Goal: Check status: Check status

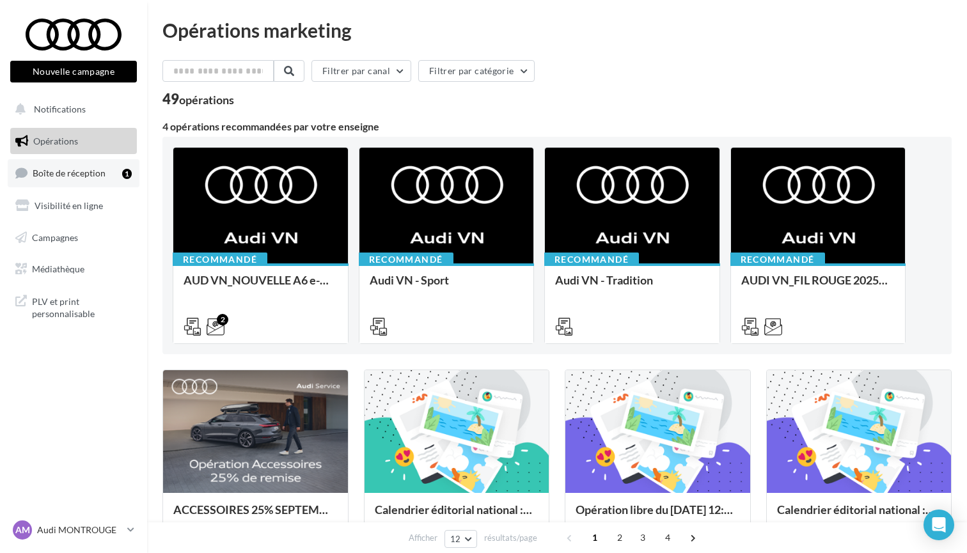
click at [67, 179] on link "Boîte de réception 1" at bounding box center [74, 173] width 132 height 28
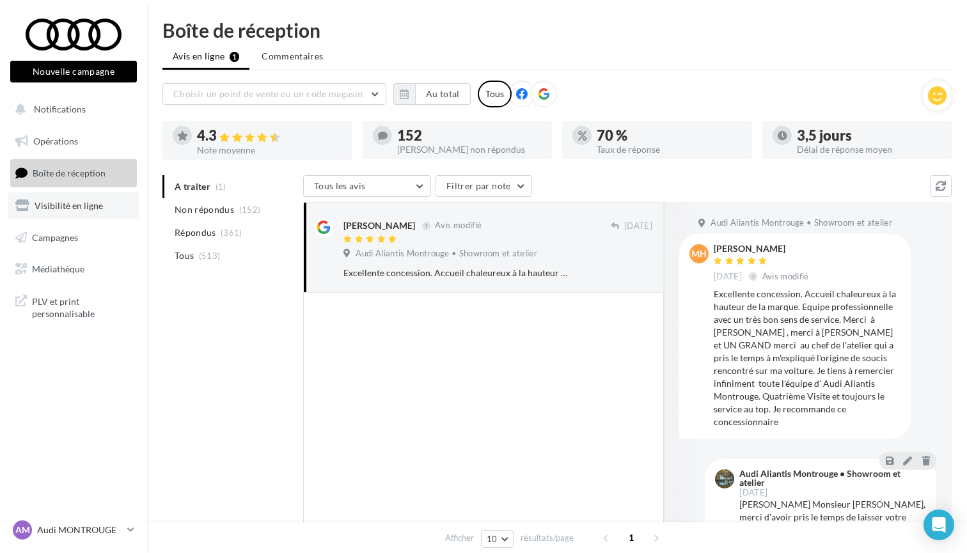
click at [69, 206] on span "Visibilité en ligne" at bounding box center [69, 205] width 68 height 11
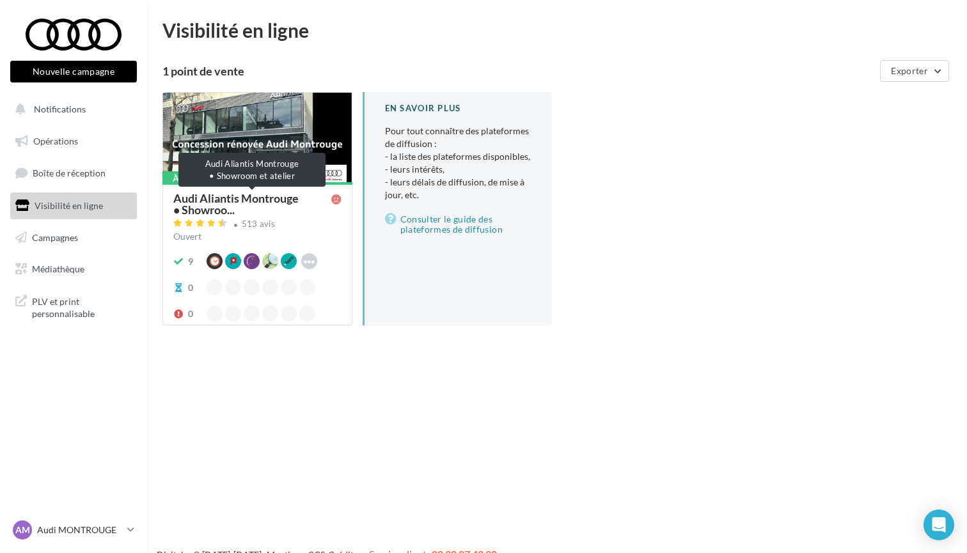
click at [192, 196] on span "Audi Aliantis Montrouge • Showroo..." at bounding box center [252, 204] width 158 height 23
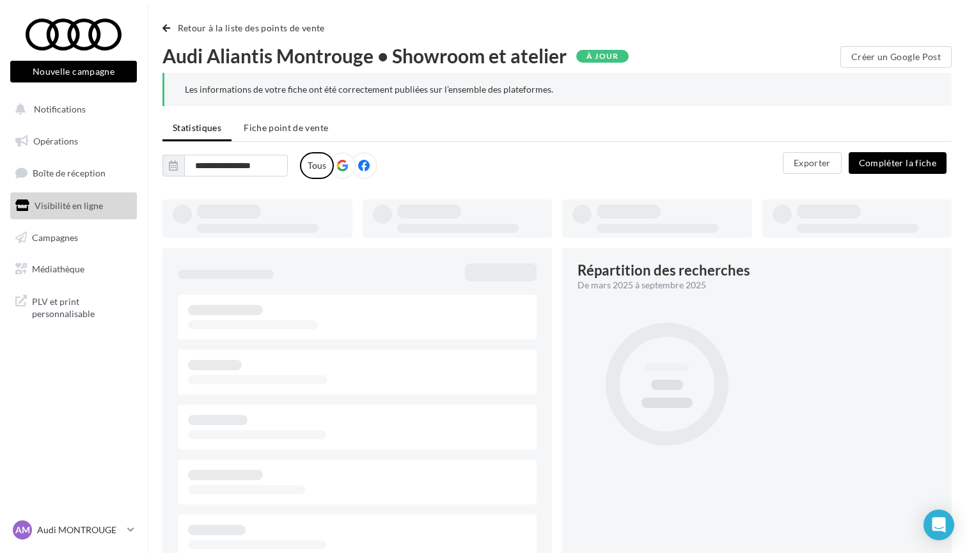
type input "**********"
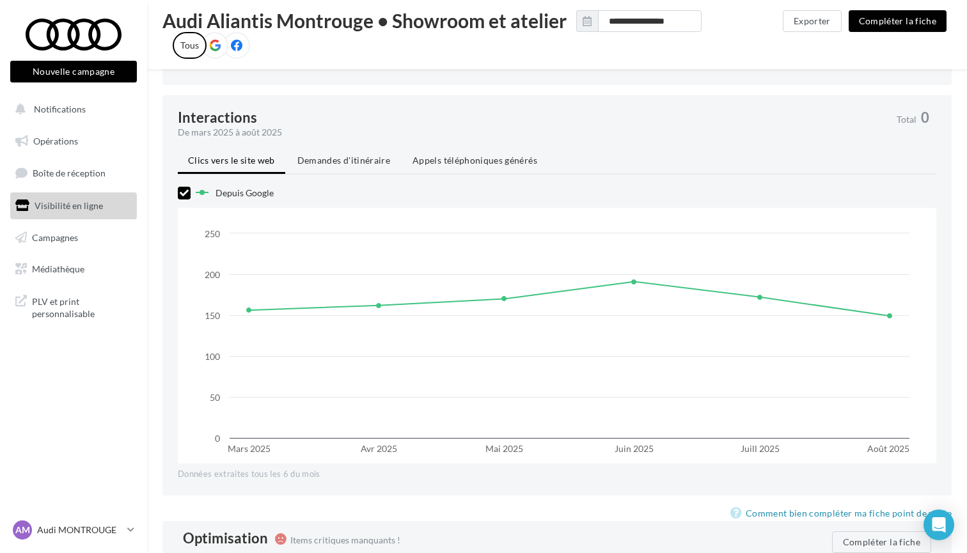
scroll to position [955, 0]
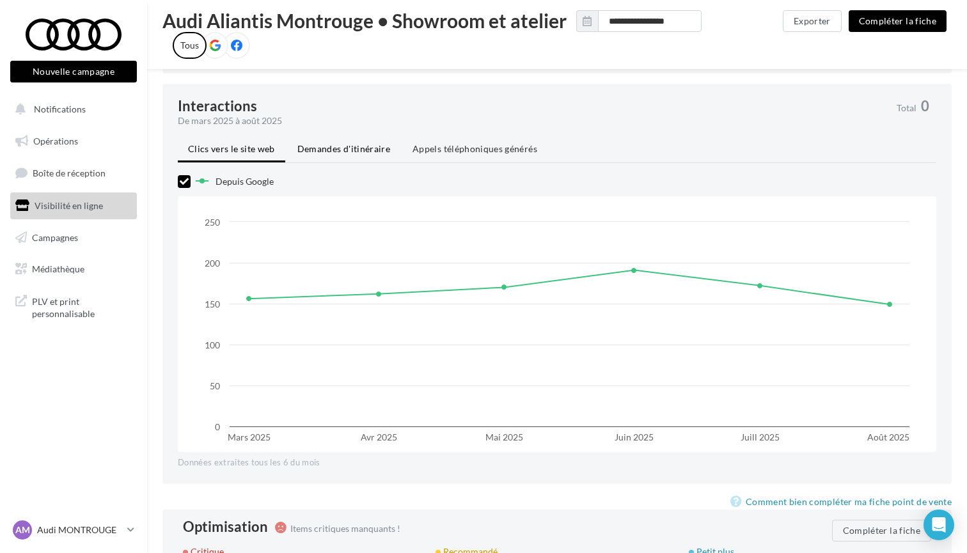
click at [317, 152] on span "Demandes d'itinéraire" at bounding box center [344, 148] width 93 height 11
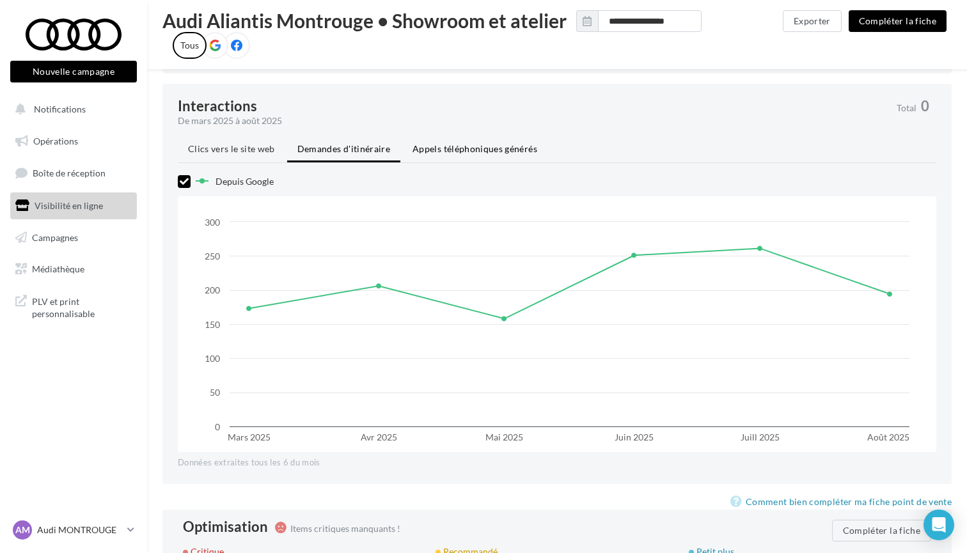
click at [466, 147] on span "Appels téléphoniques générés" at bounding box center [475, 148] width 125 height 11
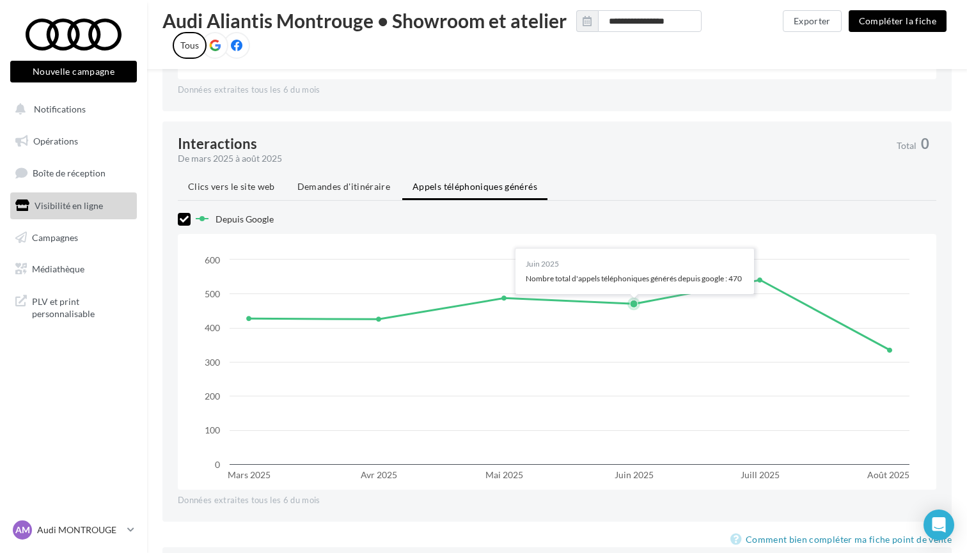
scroll to position [918, 0]
click at [87, 530] on p "Audi MONTROUGE" at bounding box center [79, 530] width 85 height 13
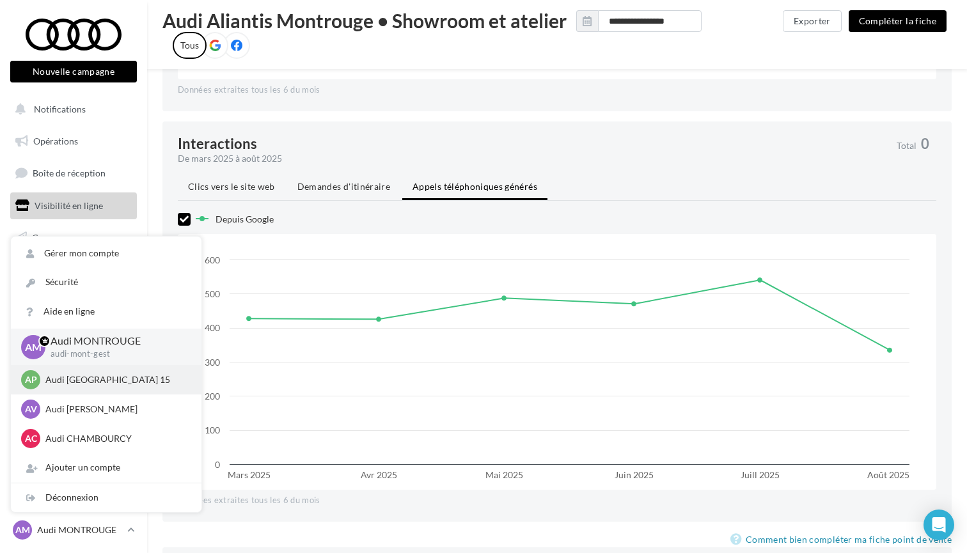
click at [86, 381] on p "Audi [GEOGRAPHIC_DATA] 15" at bounding box center [115, 380] width 141 height 13
